Goal: Task Accomplishment & Management: Manage account settings

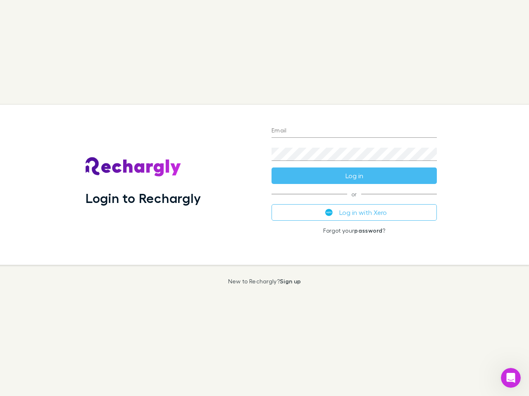
click at [264, 198] on div "Login to Rechargly" at bounding box center [172, 185] width 186 height 160
click at [354, 131] on input "Email" at bounding box center [353, 131] width 165 height 13
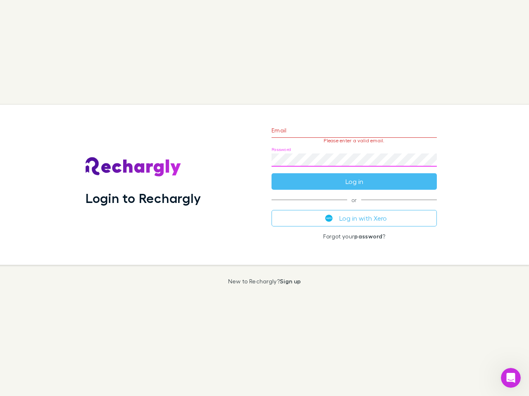
click at [354, 176] on form "Email Please enter a valid email. Password Log in" at bounding box center [353, 154] width 165 height 72
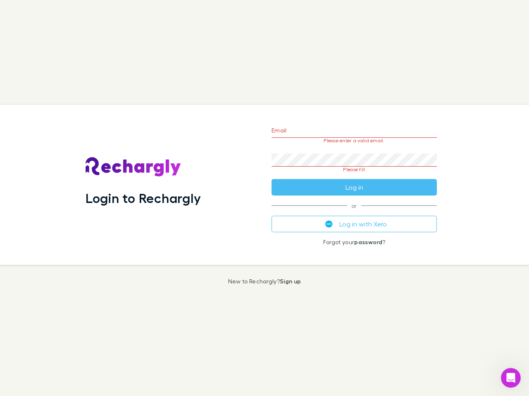
click at [354, 213] on div "Email Please enter a valid email. Password Please fill Log in or Log in with Xe…" at bounding box center [354, 185] width 178 height 160
click at [510, 378] on icon "Open Intercom Messenger" at bounding box center [511, 379] width 14 height 14
